Goal: Information Seeking & Learning: Learn about a topic

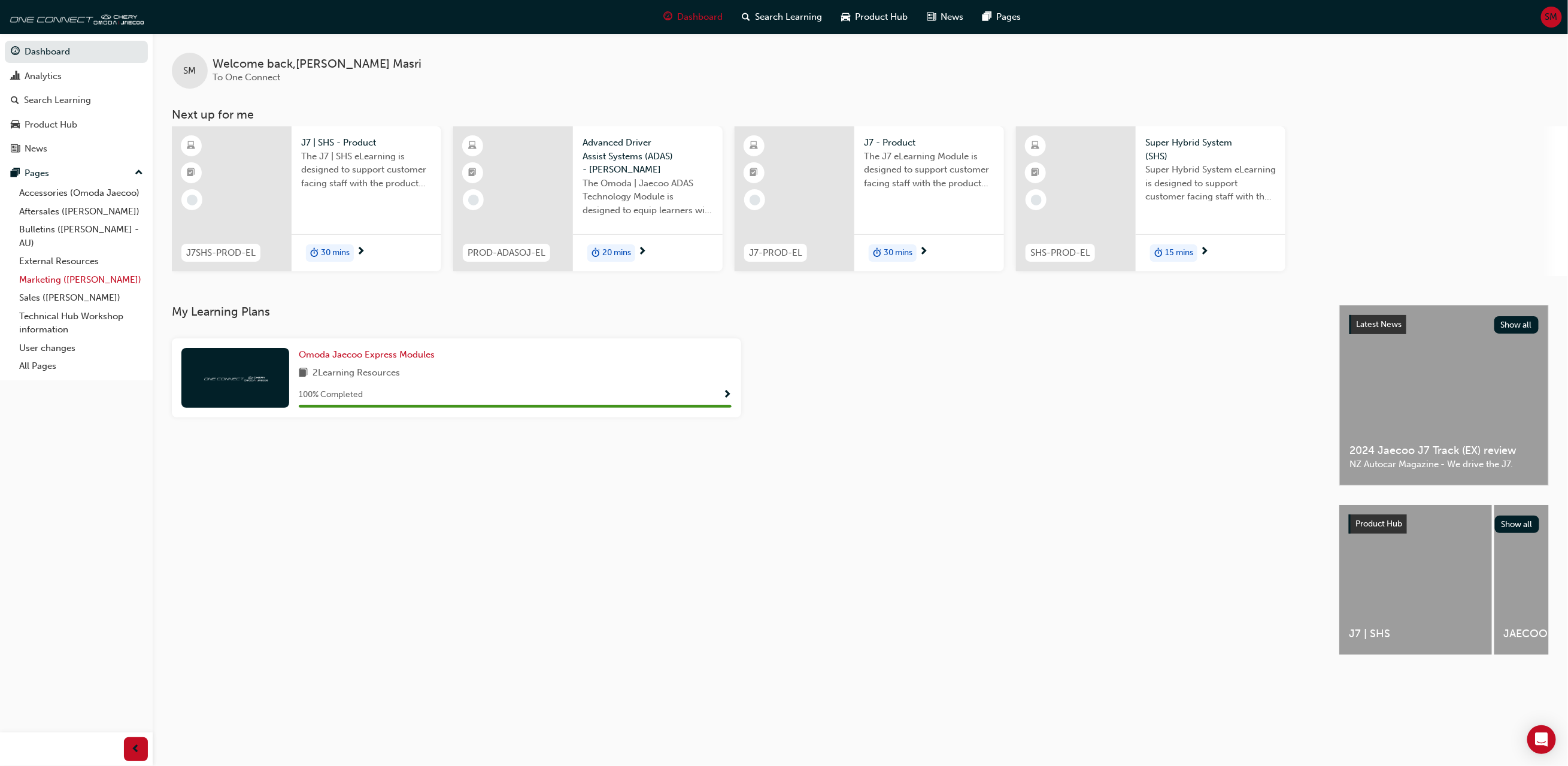
click at [90, 283] on link "Marketing ([PERSON_NAME])" at bounding box center [81, 280] width 133 height 19
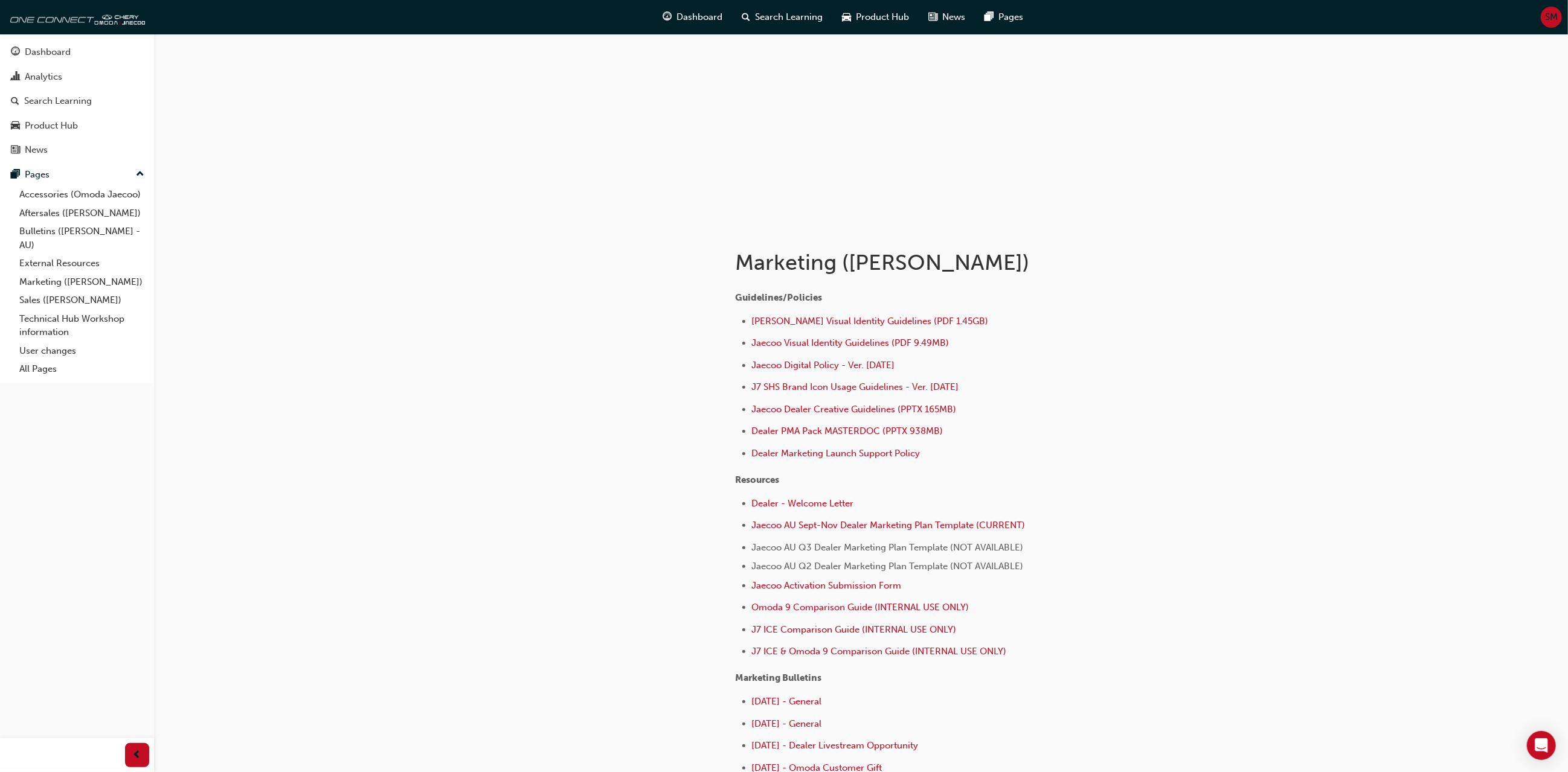
scroll to position [91, 0]
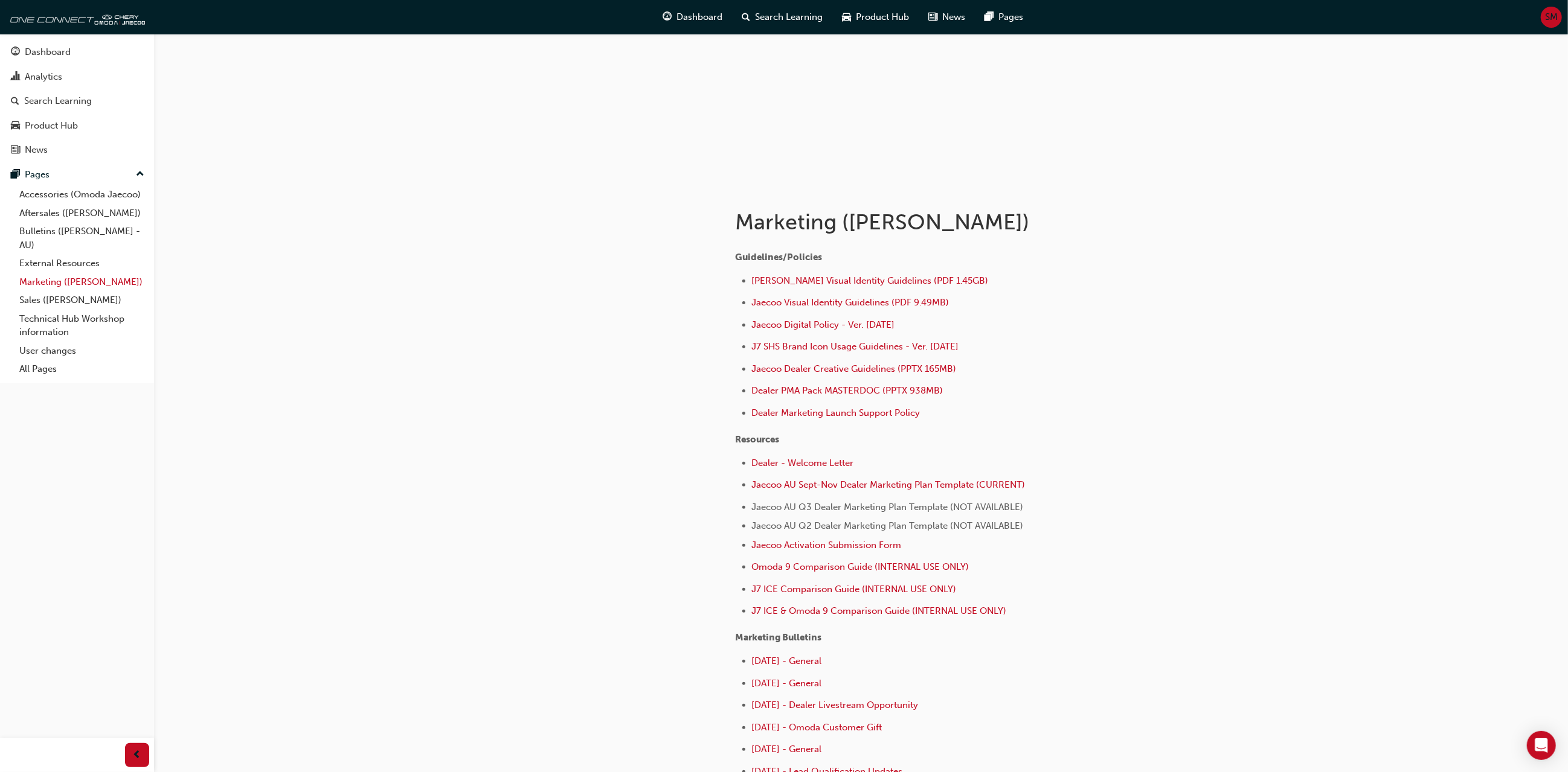
click at [62, 276] on link "Marketing ([PERSON_NAME])" at bounding box center [82, 282] width 135 height 19
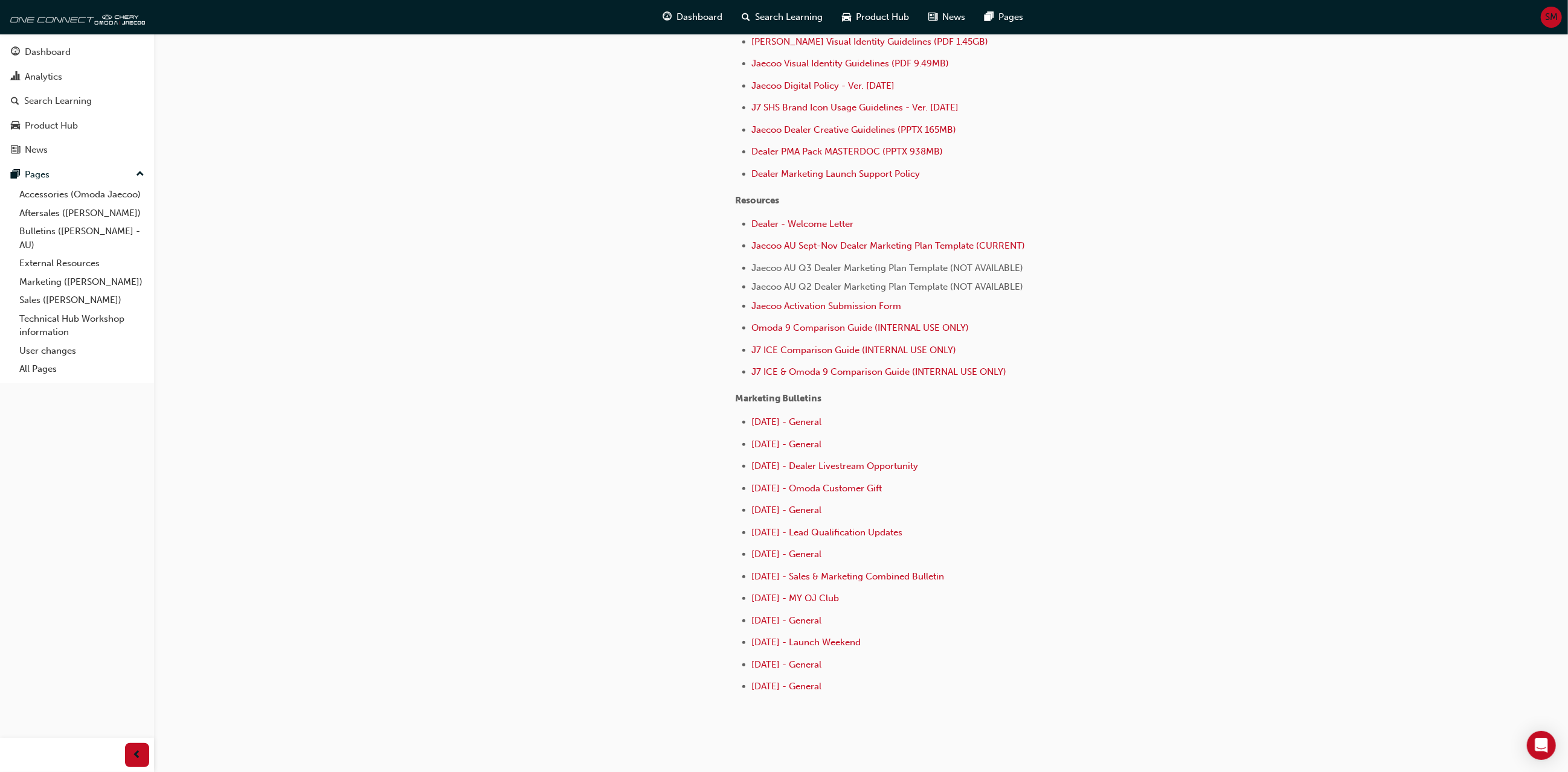
scroll to position [362, 0]
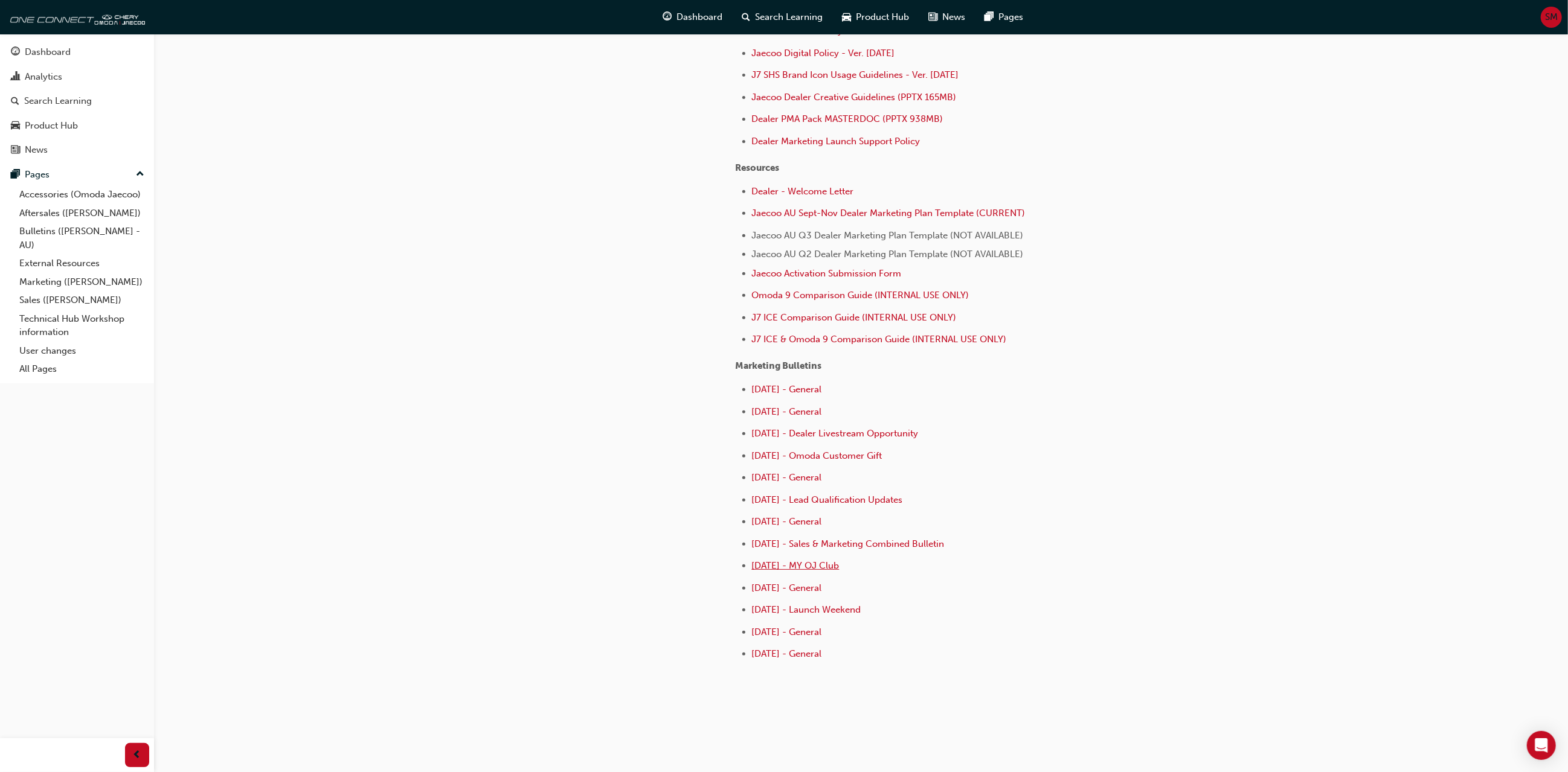
click at [809, 567] on span "[DATE] - MY OJ Club" at bounding box center [796, 566] width 88 height 11
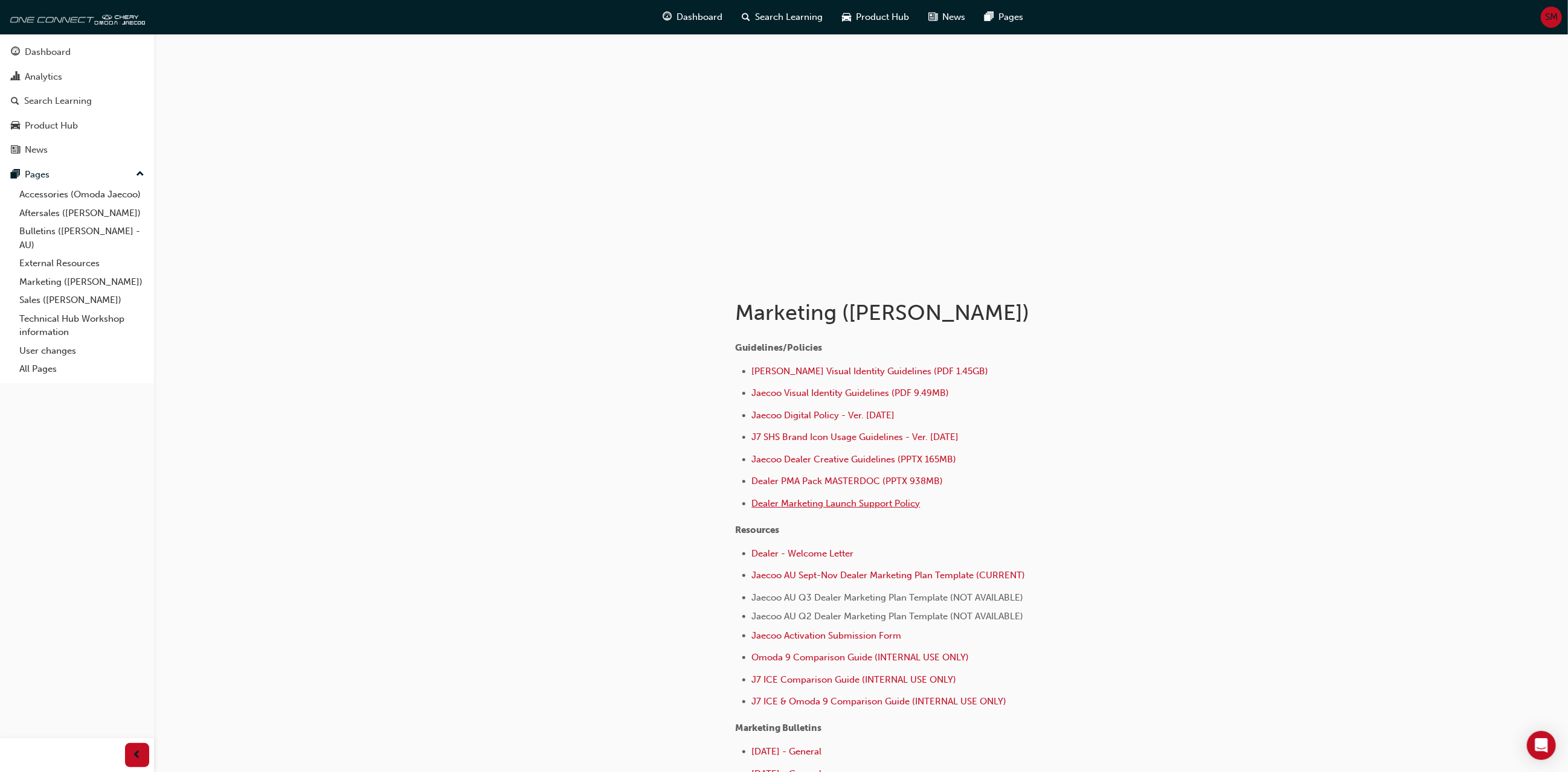
click at [889, 504] on span "Dealer Marketing Launch Support Policy" at bounding box center [836, 503] width 169 height 11
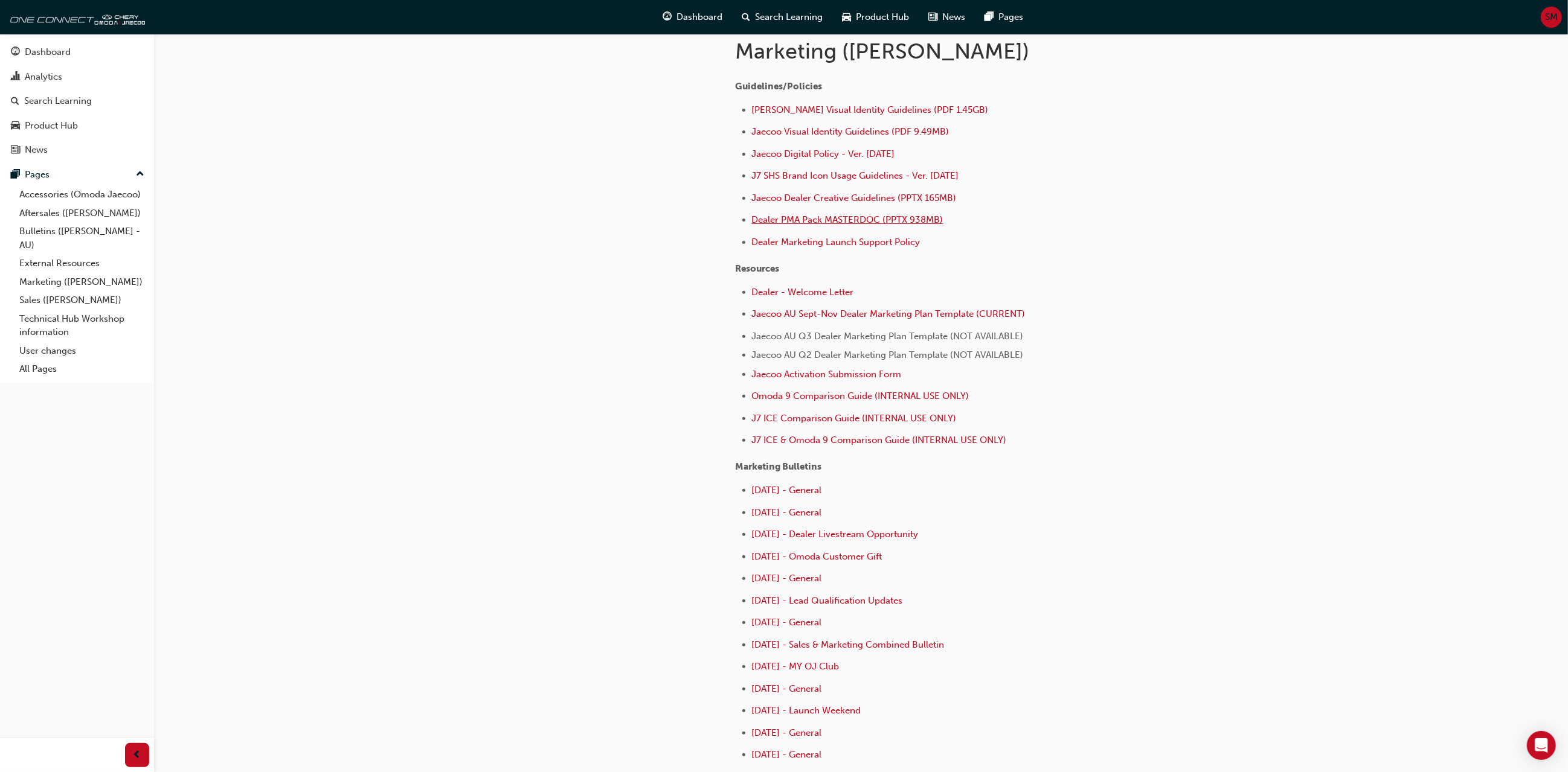
scroll to position [272, 0]
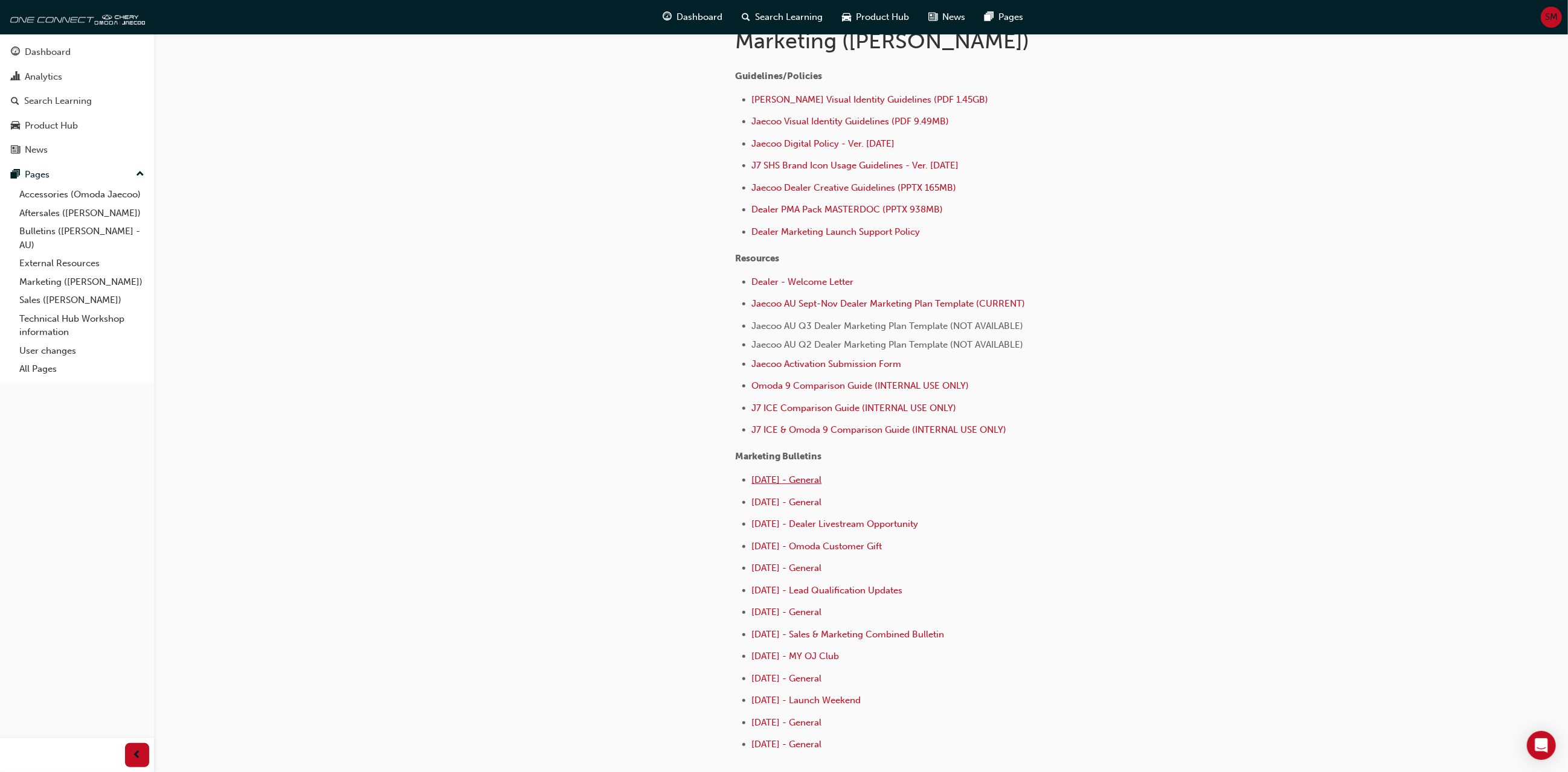
click at [791, 484] on span "[DATE] - General" at bounding box center [786, 480] width 70 height 11
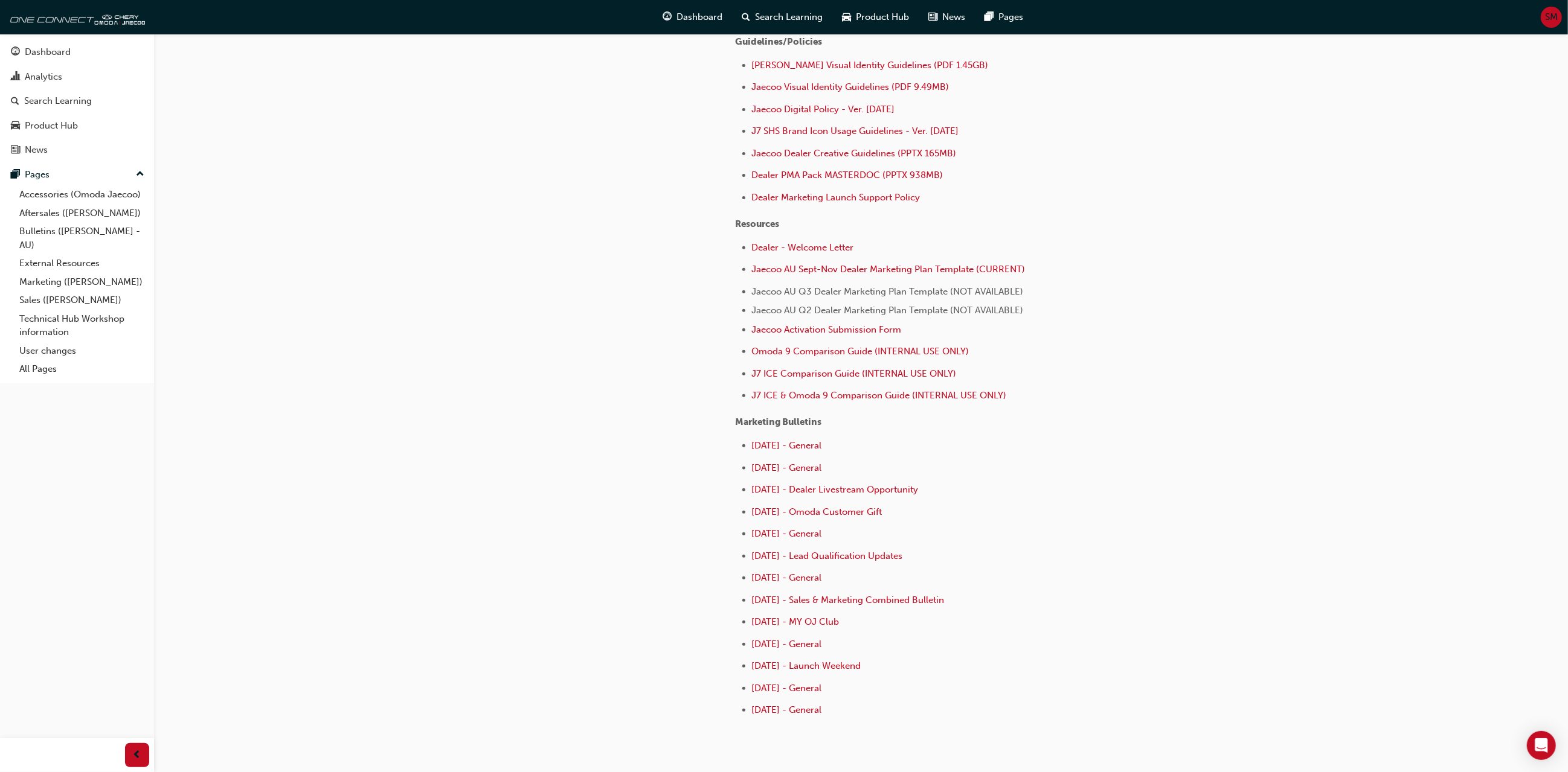
scroll to position [362, 0]
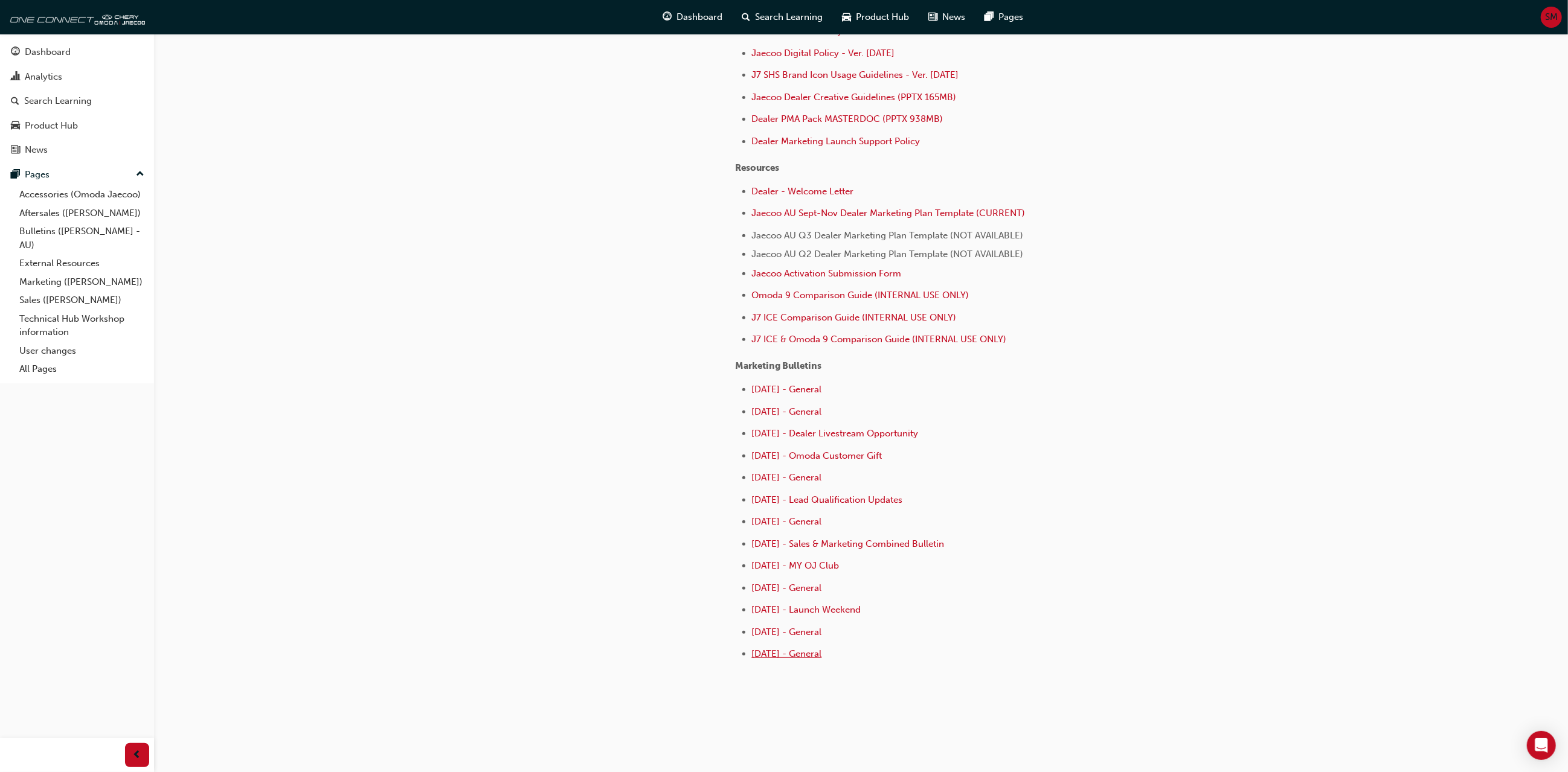
click at [805, 660] on span "[DATE] - General" at bounding box center [786, 653] width 70 height 11
